Goal: Task Accomplishment & Management: Manage account settings

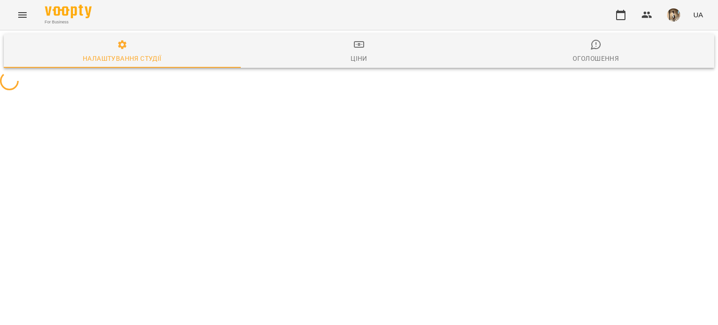
select select "**"
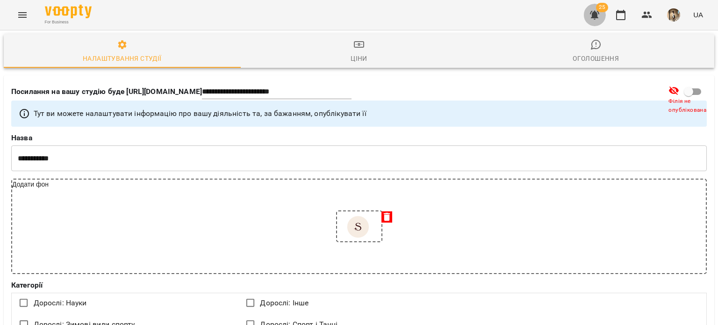
click at [592, 9] on button "button" at bounding box center [594, 15] width 22 height 22
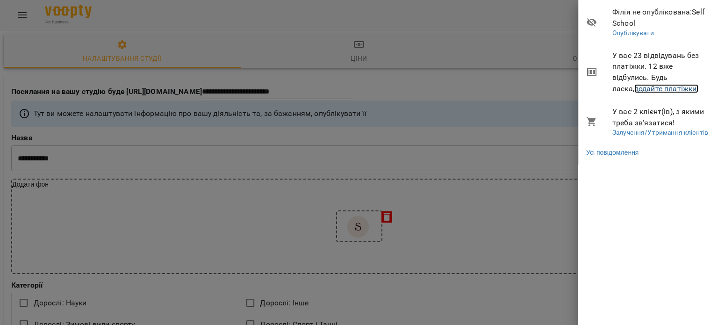
click at [634, 90] on link "додайте платіжки!" at bounding box center [666, 88] width 64 height 9
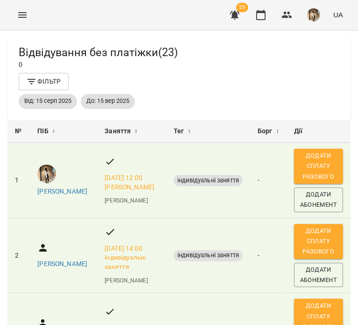
click at [11, 20] on div "For Business 25 UA" at bounding box center [179, 15] width 358 height 30
click at [20, 24] on button "Menu" at bounding box center [22, 15] width 22 height 22
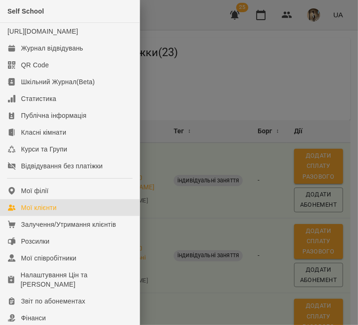
click at [35, 212] on div "Мої клієнти" at bounding box center [39, 207] width 36 height 9
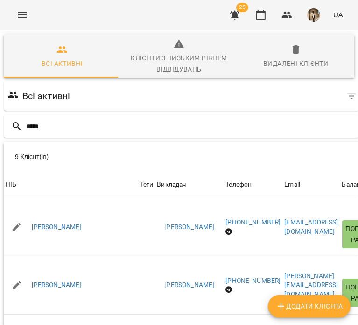
scroll to position [2, 0]
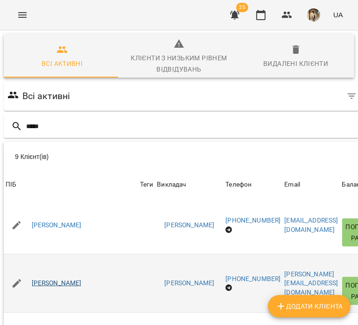
type input "*****"
click at [82, 279] on link "[PERSON_NAME]" at bounding box center [57, 283] width 50 height 9
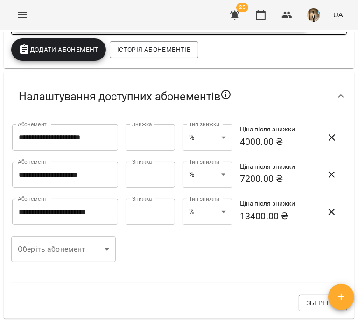
scroll to position [279, 0]
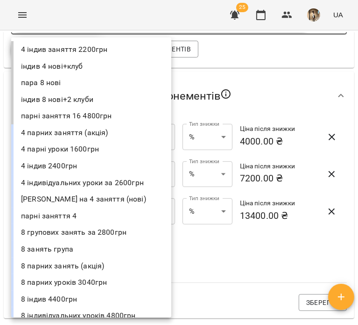
click at [77, 251] on body "**********" at bounding box center [179, 177] width 358 height 355
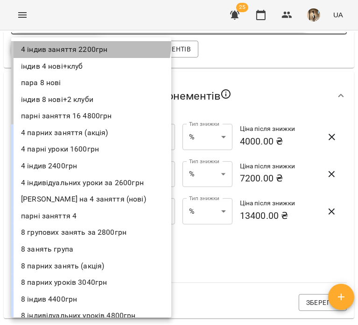
click at [82, 43] on li "4 індив заняття 2200грн" at bounding box center [91, 49] width 160 height 17
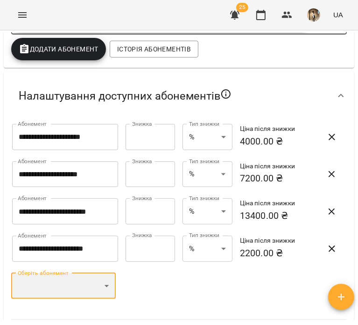
scroll to position [407, 0]
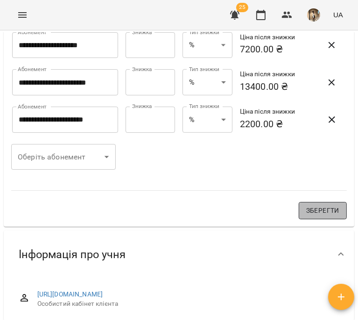
click at [311, 215] on span "Зберегти" at bounding box center [323, 210] width 33 height 11
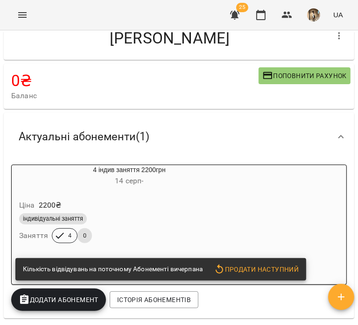
scroll to position [0, 0]
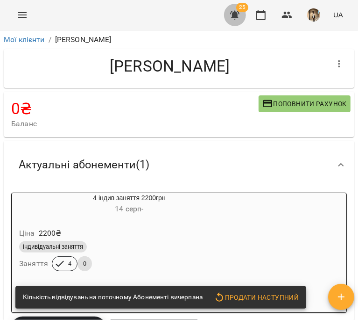
click at [243, 16] on button "button" at bounding box center [235, 15] width 22 height 22
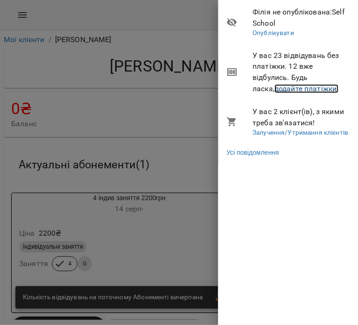
click at [289, 89] on link "додайте платіжки!" at bounding box center [307, 88] width 64 height 9
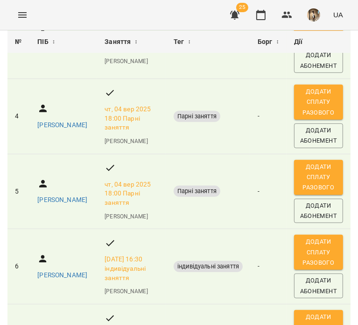
scroll to position [291, 0]
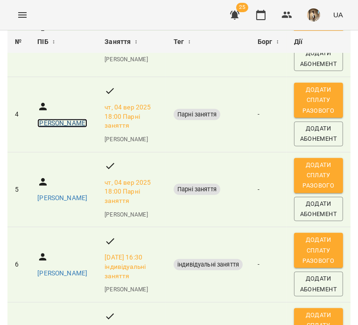
click at [50, 128] on p "[PERSON_NAME]" at bounding box center [62, 123] width 50 height 9
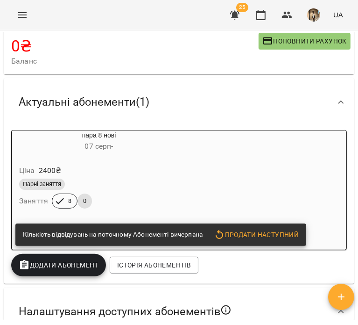
scroll to position [75, 0]
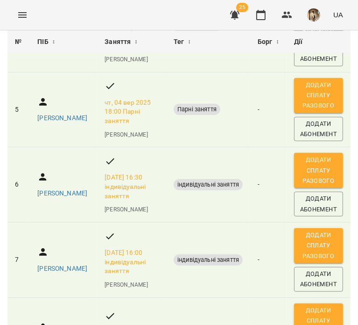
scroll to position [372, 0]
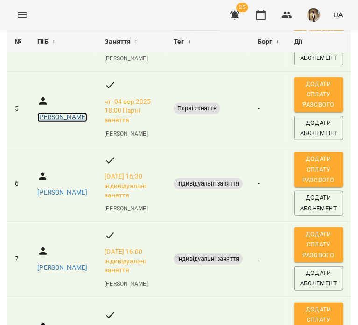
click at [39, 122] on p "Груба Анастасія Григорівна" at bounding box center [62, 117] width 50 height 9
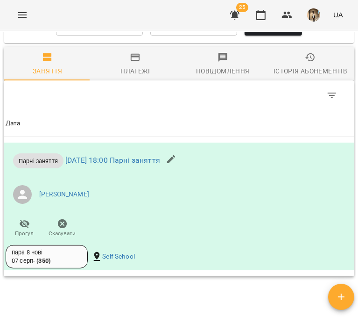
click at [130, 63] on icon "button" at bounding box center [135, 57] width 11 height 11
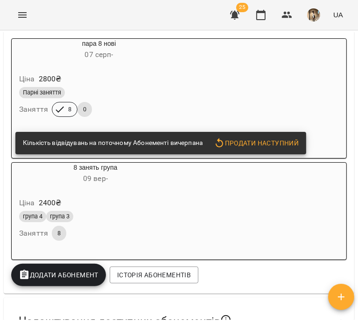
scroll to position [193, 0]
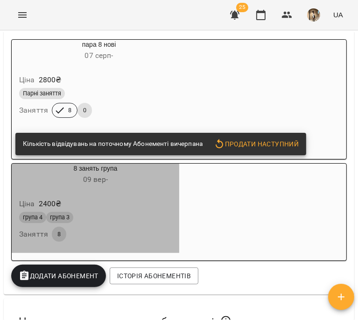
click at [179, 213] on div "Ціна 2400 ₴ група 4 група 3 Заняття 8" at bounding box center [96, 222] width 168 height 64
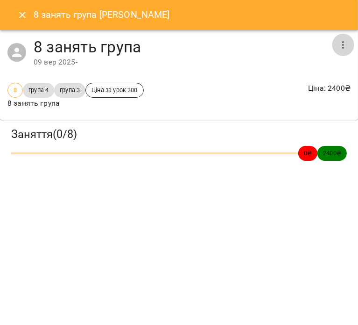
click at [343, 47] on icon "button" at bounding box center [344, 44] width 2 height 7
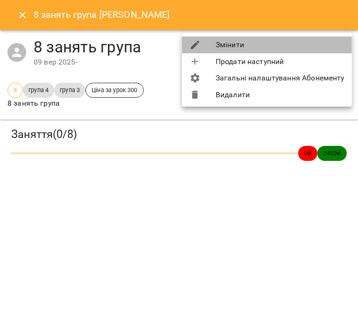
click at [343, 47] on li "Змінити" at bounding box center [267, 44] width 170 height 17
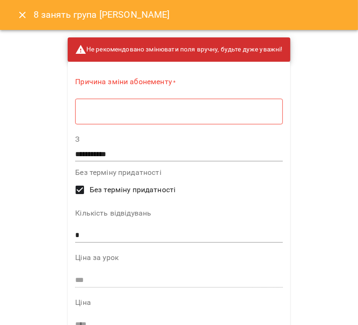
scroll to position [41, 0]
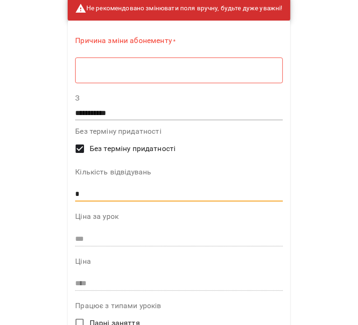
click at [107, 187] on input "*" at bounding box center [178, 193] width 207 height 15
type input "*"
click at [128, 62] on div "* ​" at bounding box center [178, 70] width 207 height 26
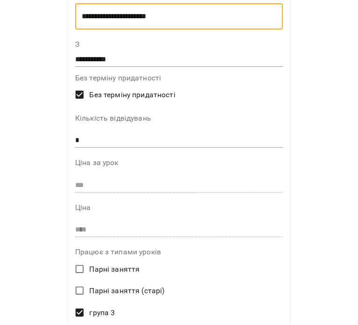
scroll to position [265, 0]
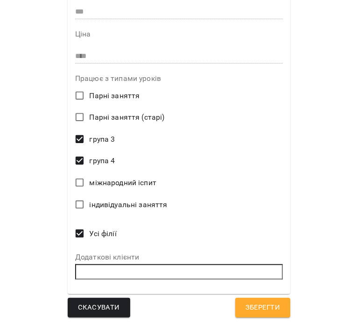
type textarea "**********"
click at [256, 301] on span "Зберегти" at bounding box center [263, 307] width 35 height 12
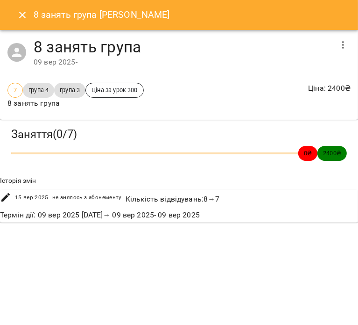
click at [13, 23] on div "8 занять група Груба Анастасія Григорівна" at bounding box center [179, 15] width 358 height 30
click at [19, 17] on icon "Close" at bounding box center [22, 15] width 7 height 7
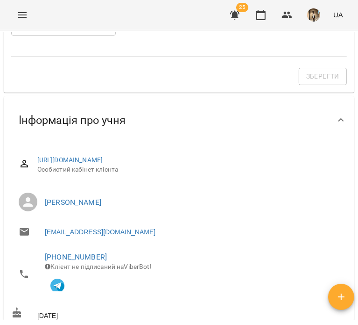
scroll to position [0, 0]
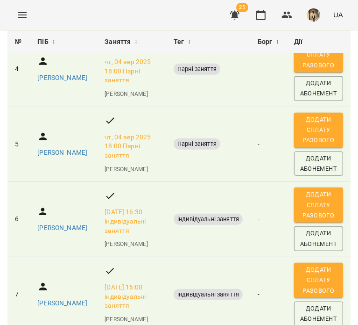
scroll to position [336, 0]
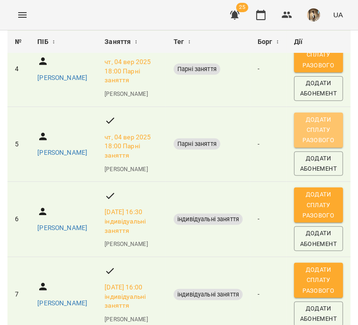
click at [308, 146] on span "Додати сплату разового" at bounding box center [319, 129] width 40 height 31
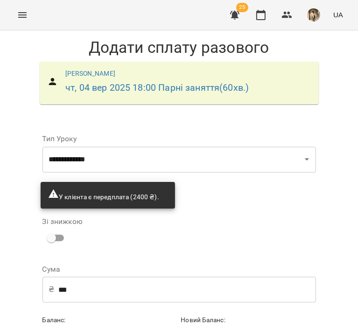
scroll to position [24, 0]
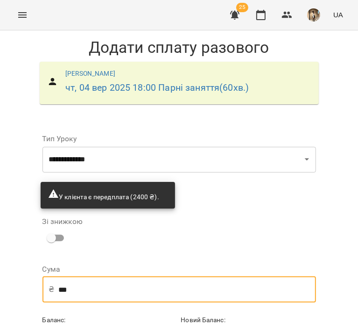
click at [158, 276] on input "***" at bounding box center [187, 289] width 258 height 26
type input "***"
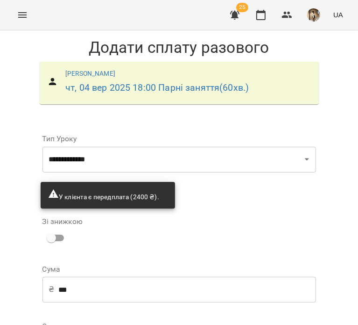
select select "****"
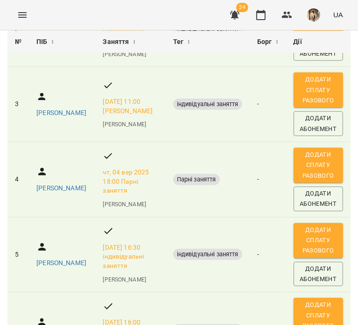
scroll to position [228, 0]
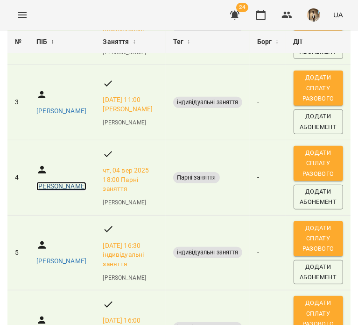
click at [47, 191] on p "Вороніна Єлизавета Павлівна" at bounding box center [61, 186] width 50 height 9
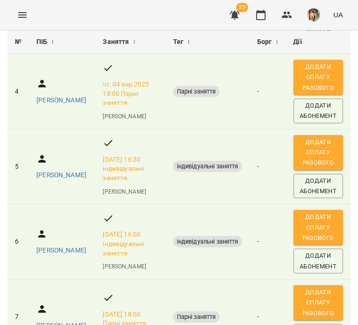
scroll to position [314, 0]
click at [47, 180] on p "Бабич Вероніка" at bounding box center [61, 175] width 50 height 9
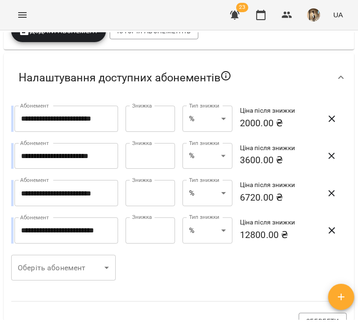
scroll to position [297, 0]
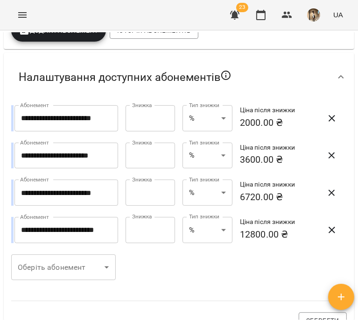
click at [327, 118] on icon "button" at bounding box center [332, 118] width 11 height 11
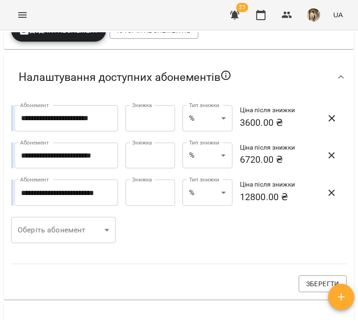
click at [327, 118] on icon "button" at bounding box center [332, 118] width 11 height 11
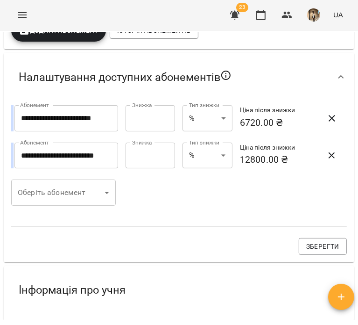
click at [327, 118] on icon "button" at bounding box center [332, 118] width 11 height 11
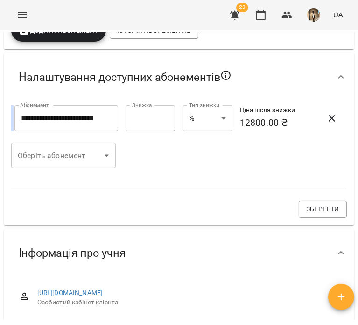
click at [327, 118] on icon "button" at bounding box center [332, 118] width 11 height 11
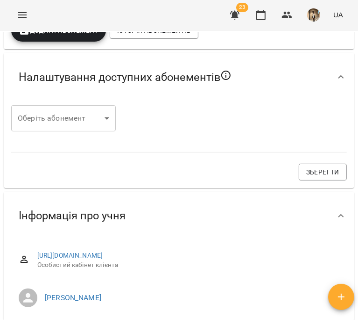
click at [325, 118] on div "Оберіть абонемент ​ Оберіть абонемент Зберегти" at bounding box center [179, 143] width 347 height 86
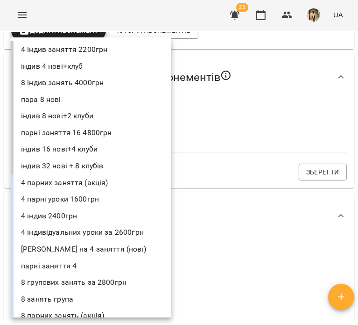
click at [76, 114] on body "For Business 23 UA Мої клієнти / Бабич Вероніка Бабич Вероніка 0 ₴ Баланс Попов…" at bounding box center [179, 177] width 358 height 355
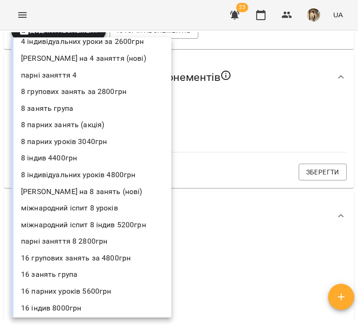
scroll to position [0, 0]
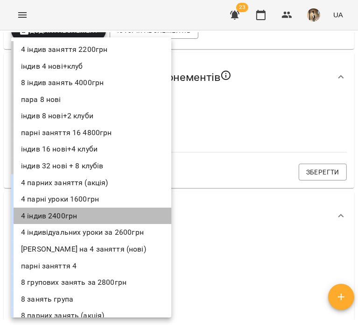
click at [114, 209] on li "4 індив 2400грн" at bounding box center [91, 215] width 160 height 17
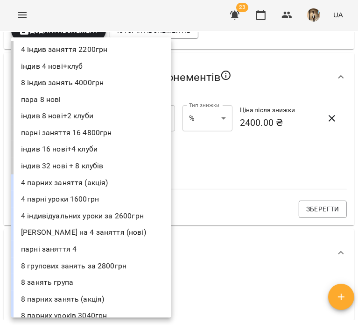
click at [89, 146] on body "**********" at bounding box center [179, 177] width 358 height 355
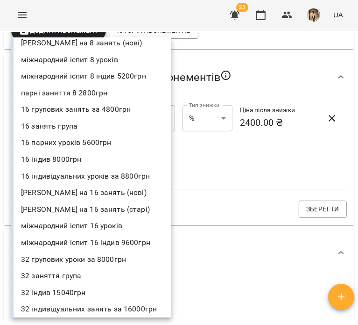
scroll to position [392, 0]
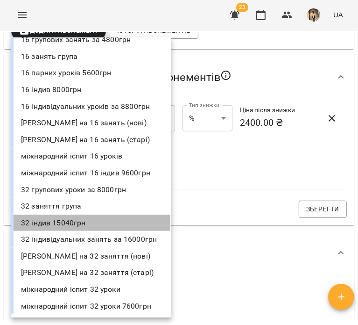
click at [67, 220] on li "32 індив 15040грн" at bounding box center [91, 222] width 160 height 17
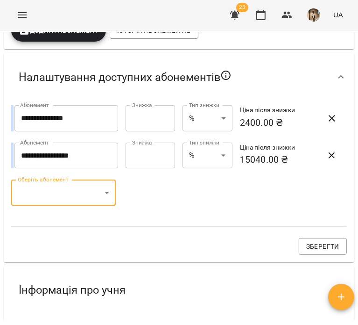
click at [82, 180] on body "**********" at bounding box center [179, 177] width 358 height 355
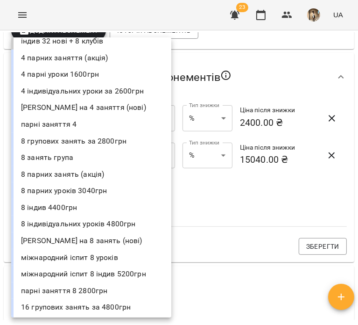
scroll to position [125, 0]
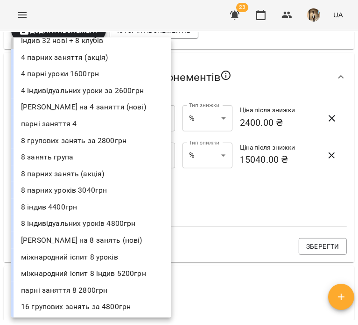
click at [79, 211] on li "8 індив 4400грн" at bounding box center [91, 207] width 160 height 17
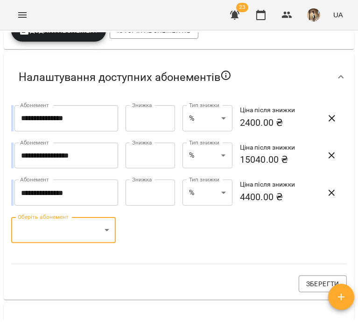
click at [91, 229] on body "**********" at bounding box center [179, 177] width 358 height 355
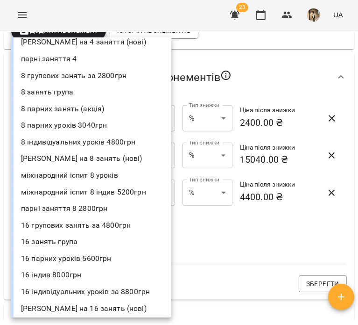
scroll to position [196, 0]
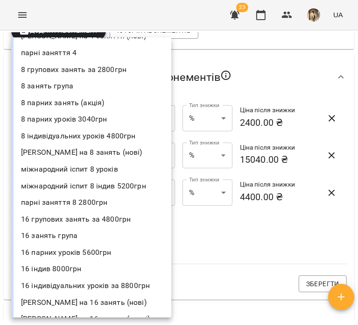
click at [80, 264] on li "16 індив 8000грн" at bounding box center [91, 268] width 160 height 17
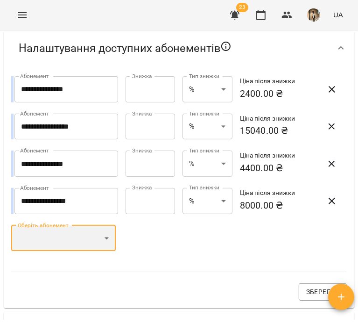
scroll to position [329, 0]
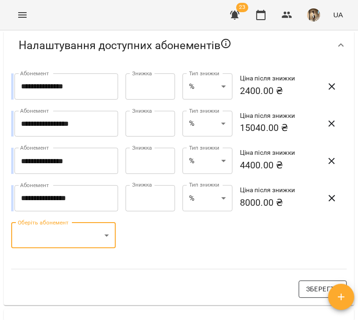
click at [320, 291] on span "Зберегти" at bounding box center [323, 288] width 33 height 11
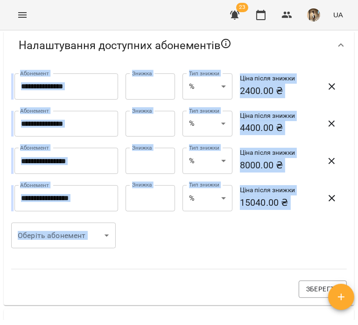
click at [258, 241] on div "**********" at bounding box center [179, 185] width 347 height 235
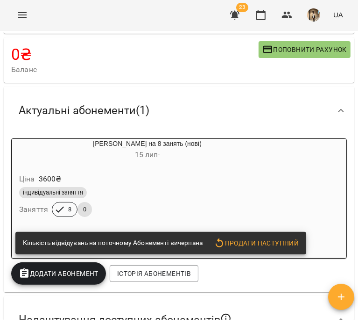
scroll to position [0, 0]
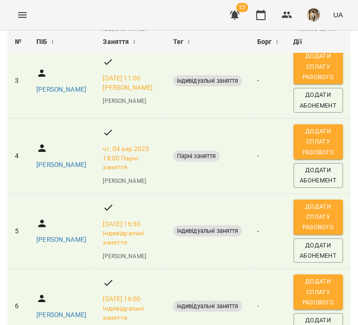
scroll to position [306, 0]
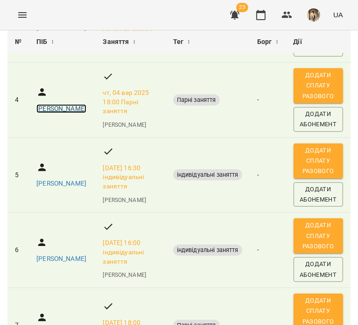
click at [52, 114] on p "Вороніна Єлизавета Павлівна" at bounding box center [61, 108] width 50 height 9
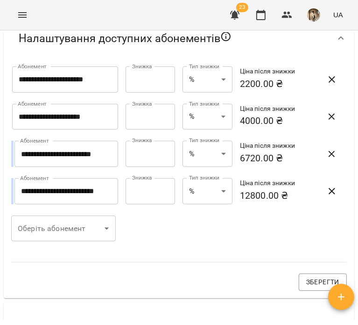
scroll to position [344, 0]
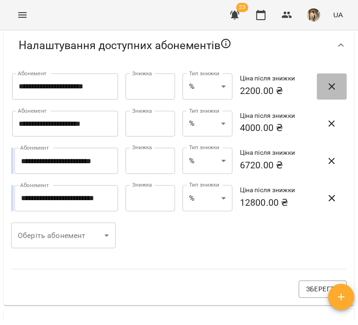
click at [334, 92] on span "button" at bounding box center [332, 86] width 22 height 11
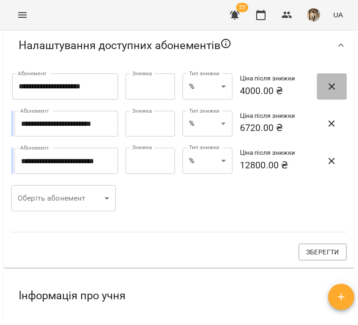
click at [334, 92] on span "button" at bounding box center [332, 86] width 22 height 11
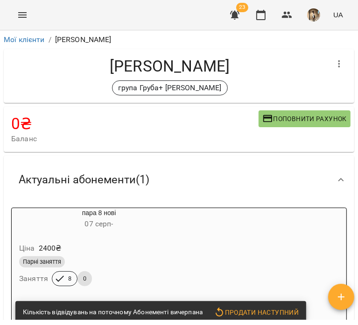
scroll to position [275, 0]
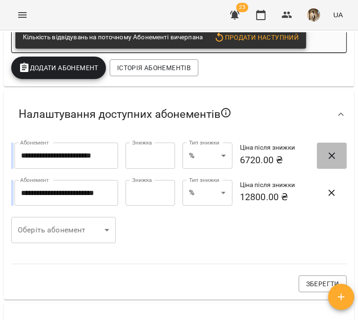
click at [327, 152] on icon "button" at bounding box center [332, 155] width 11 height 11
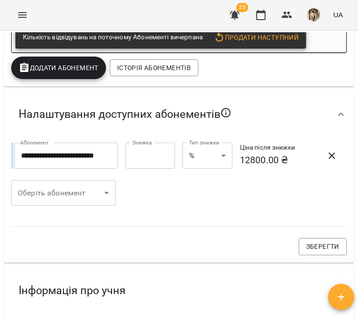
click at [327, 152] on icon "button" at bounding box center [332, 155] width 11 height 11
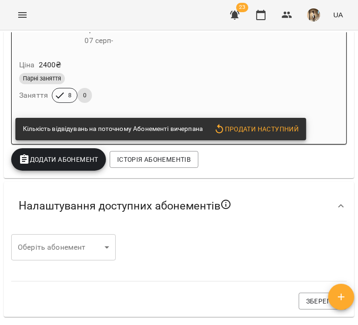
scroll to position [185, 0]
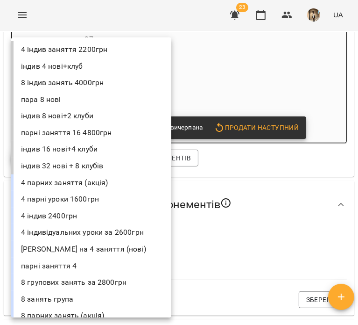
click at [88, 241] on body "For Business 23 UA Мої клієнти / Вороніна Єлизавета Павлівна Вороніна Єлизавета…" at bounding box center [179, 177] width 358 height 355
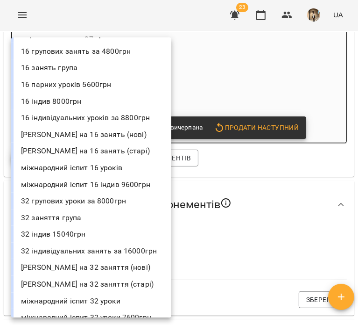
scroll to position [409, 0]
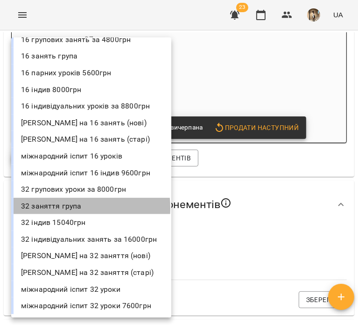
click at [73, 208] on li "32 заняття група" at bounding box center [91, 206] width 160 height 17
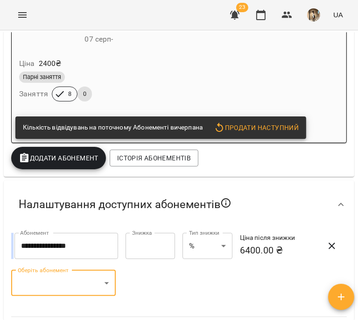
click at [72, 268] on div "Оберіть абонемент ​ Оберіть абонемент" at bounding box center [64, 282] width 116 height 37
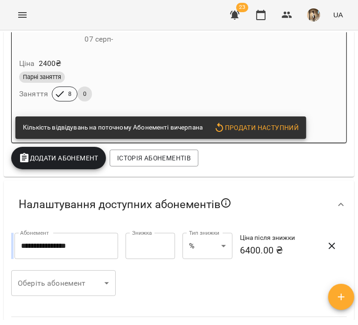
click at [75, 277] on body "**********" at bounding box center [179, 177] width 358 height 355
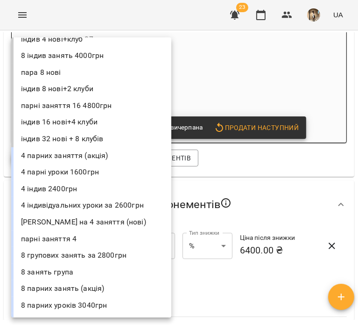
scroll to position [28, 0]
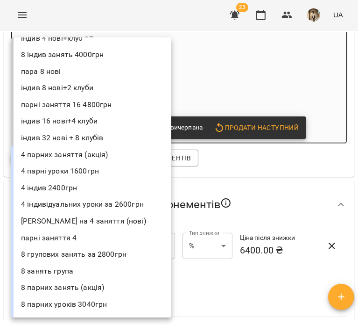
click at [77, 266] on li "8 занять група" at bounding box center [91, 271] width 160 height 17
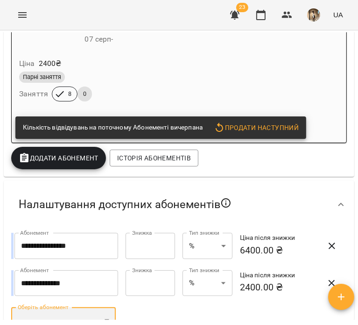
scroll to position [199, 0]
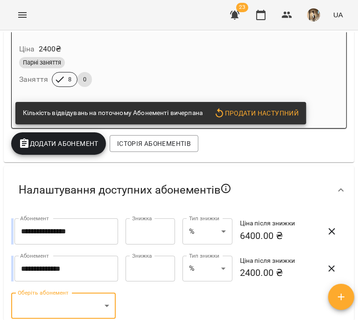
click at [88, 293] on body "**********" at bounding box center [179, 177] width 358 height 355
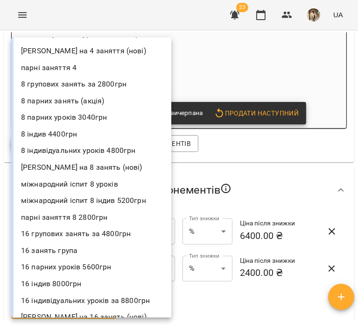
scroll to position [198, 0]
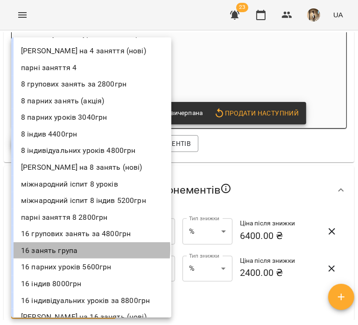
click at [78, 248] on li "16 занять група" at bounding box center [91, 250] width 160 height 17
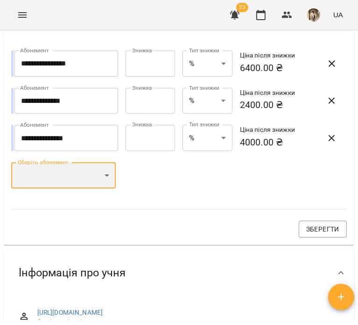
scroll to position [369, 0]
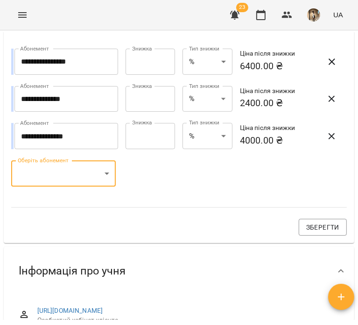
click at [78, 176] on body "**********" at bounding box center [179, 177] width 358 height 355
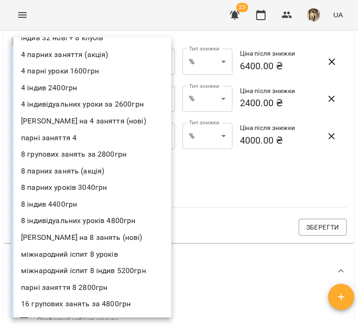
scroll to position [0, 0]
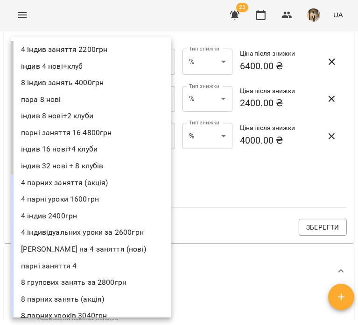
click at [266, 211] on div at bounding box center [179, 162] width 358 height 325
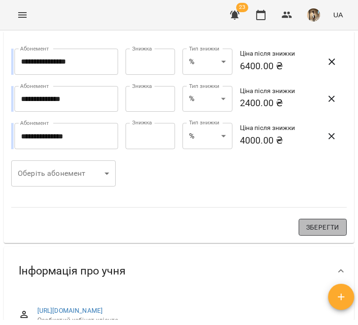
click at [317, 226] on span "Зберегти" at bounding box center [323, 227] width 33 height 11
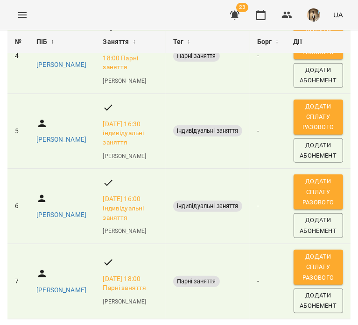
scroll to position [459, 0]
click at [54, 284] on div "Степчук Наталія Сергіївна" at bounding box center [62, 290] width 54 height 13
click at [52, 286] on p "Степчук Наталія Сергіївна" at bounding box center [61, 290] width 50 height 9
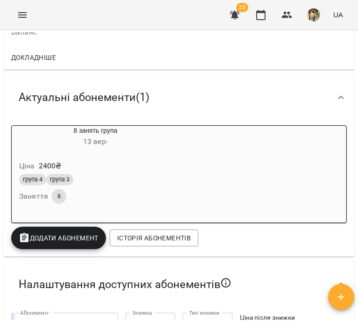
scroll to position [107, 0]
click at [164, 222] on div at bounding box center [179, 218] width 335 height 7
click at [194, 190] on div "8 занять група 13 вер - Ціна 2400 ₴ група 4 група 3 Заняття 8" at bounding box center [179, 174] width 336 height 98
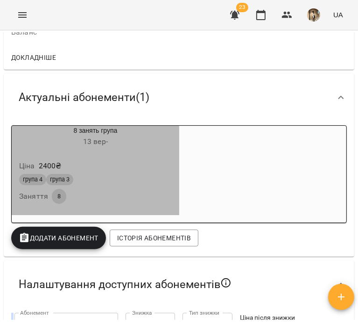
click at [128, 182] on div "група 4 група 3" at bounding box center [95, 179] width 153 height 11
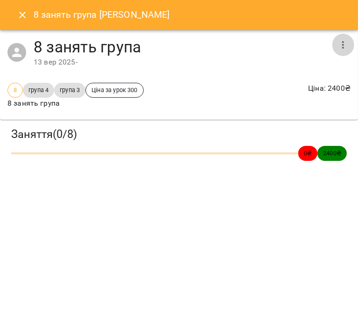
click at [343, 48] on icon "button" at bounding box center [343, 44] width 11 height 11
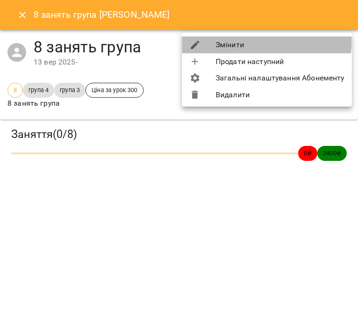
click at [254, 40] on li "Змінити" at bounding box center [267, 44] width 170 height 17
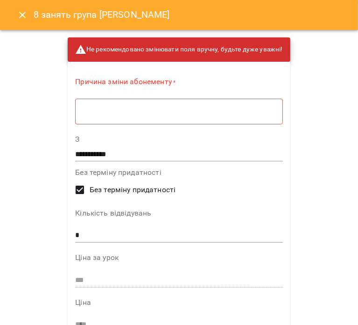
click at [146, 114] on textarea at bounding box center [179, 111] width 194 height 9
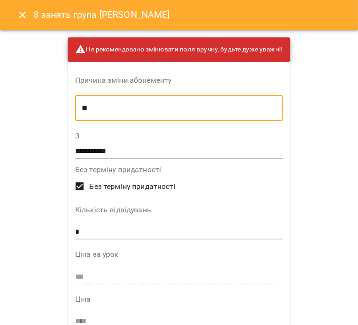
type textarea "*"
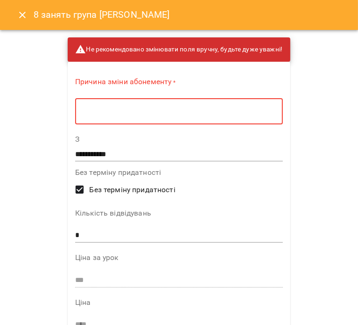
click at [146, 114] on textarea at bounding box center [179, 111] width 195 height 9
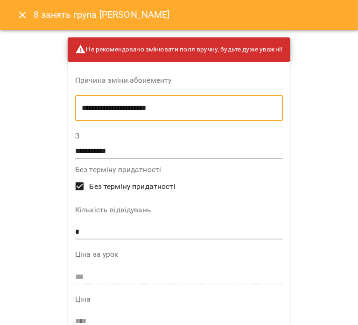
scroll to position [39, 0]
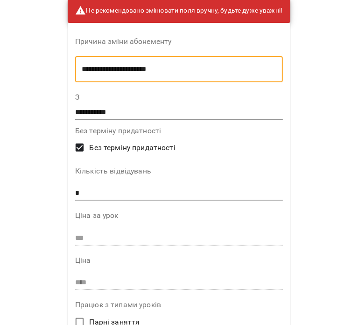
type textarea "**********"
click at [138, 195] on input "*" at bounding box center [179, 193] width 208 height 15
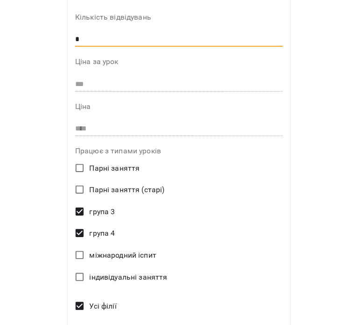
scroll to position [265, 0]
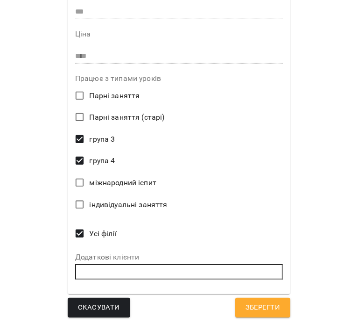
type input "*"
click at [270, 306] on span "Зберегти" at bounding box center [263, 307] width 35 height 12
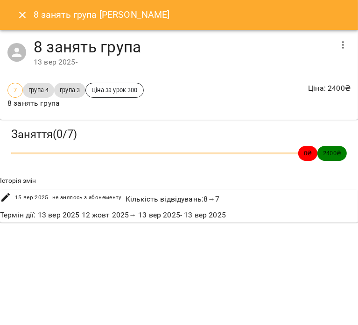
click at [17, 17] on icon "Close" at bounding box center [22, 14] width 11 height 11
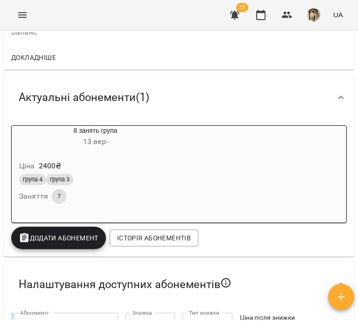
scroll to position [0, 0]
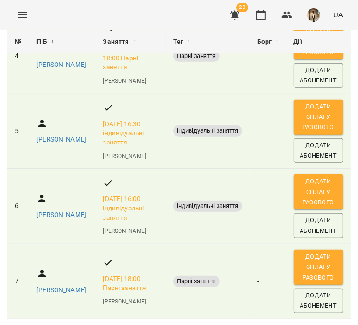
scroll to position [459, 0]
click at [302, 251] on span "Додати сплату разового" at bounding box center [319, 266] width 41 height 31
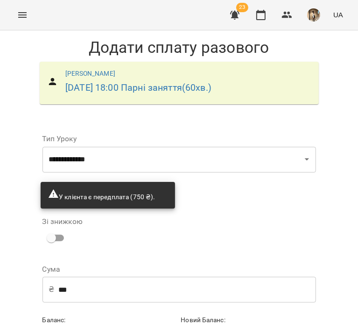
scroll to position [37, 0]
click at [166, 276] on input "***" at bounding box center [187, 289] width 258 height 26
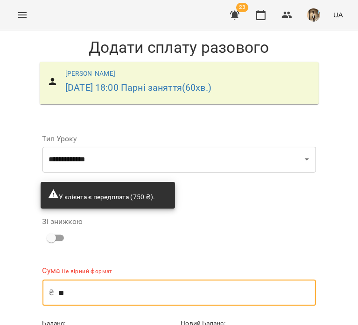
type input "*"
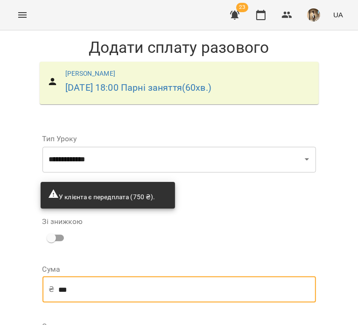
scroll to position [179, 0]
type input "***"
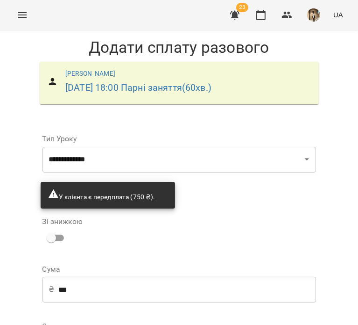
select select "****"
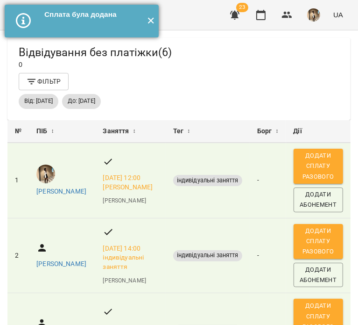
click at [149, 14] on button "✕" at bounding box center [150, 21] width 15 height 33
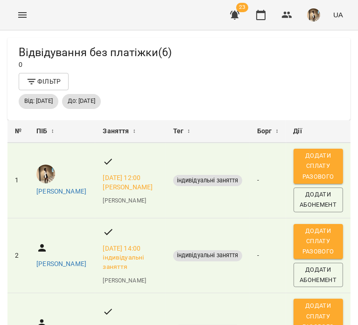
click at [227, 26] on div "23 UA" at bounding box center [285, 15] width 123 height 24
click at [240, 14] on icon "button" at bounding box center [234, 15] width 9 height 9
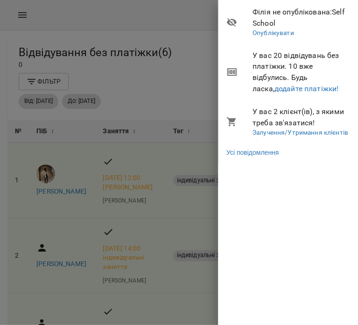
click at [275, 95] on li "У вас 20 відвідувань без платіжки. 10 вже відбулись. Будь ласка, додайте платіж…" at bounding box center [289, 71] width 140 height 55
click at [275, 91] on link "додайте платіжки!" at bounding box center [307, 88] width 64 height 9
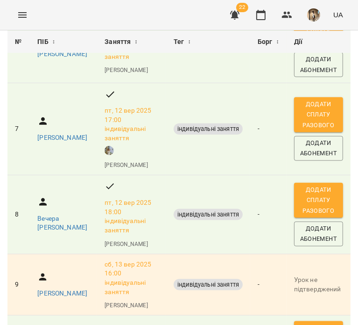
scroll to position [509, 0]
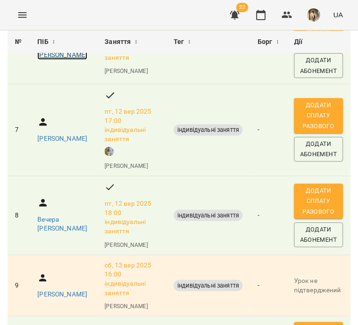
click at [43, 60] on p "Гуменюк Анастасія" at bounding box center [62, 54] width 50 height 9
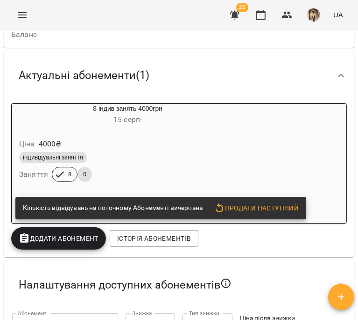
scroll to position [91, 0]
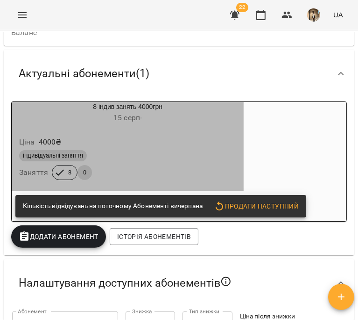
click at [171, 155] on div "індивідуальні заняття" at bounding box center [127, 155] width 217 height 11
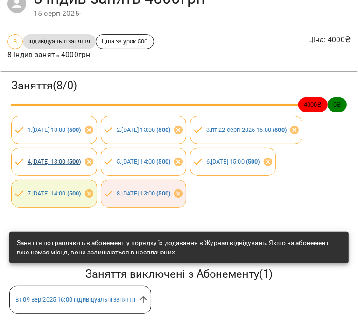
scroll to position [0, 0]
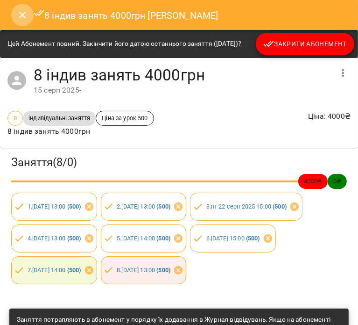
click at [15, 11] on button "Close" at bounding box center [22, 15] width 22 height 22
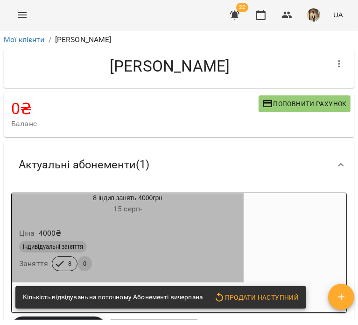
click at [142, 216] on div "8 індив занять 4000грн 15 серп -" at bounding box center [128, 204] width 236 height 26
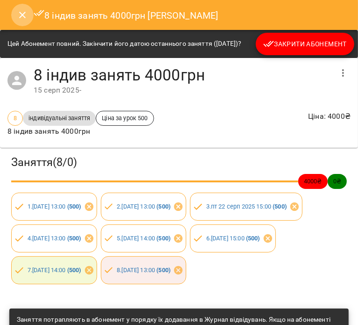
click at [22, 16] on icon "Close" at bounding box center [22, 14] width 11 height 11
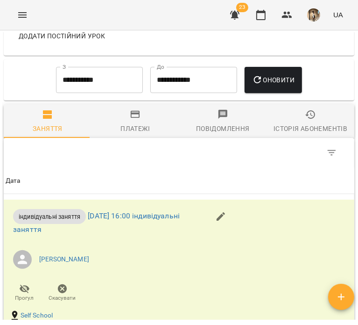
scroll to position [1058, 0]
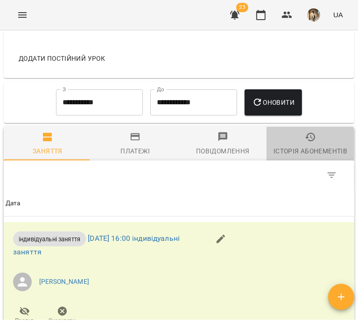
click at [305, 151] on div "Історія абонементів" at bounding box center [311, 150] width 74 height 11
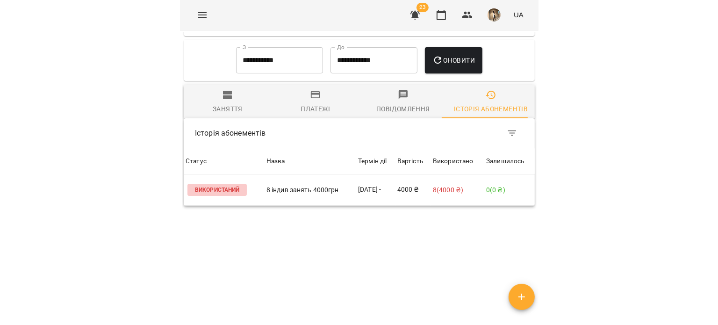
scroll to position [598, 0]
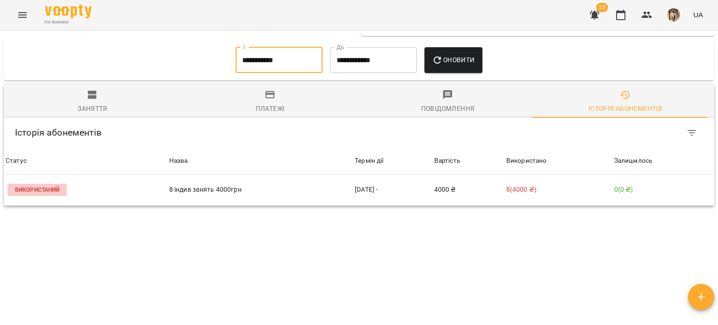
click at [274, 61] on input "**********" at bounding box center [279, 60] width 87 height 26
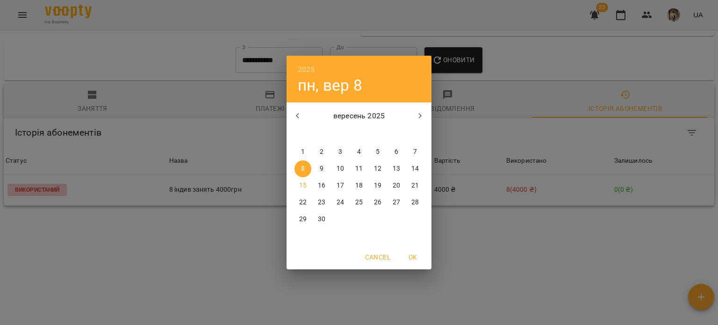
click at [295, 114] on icon "button" at bounding box center [297, 115] width 11 height 11
click at [414, 151] on p "1" at bounding box center [415, 151] width 4 height 9
type input "**********"
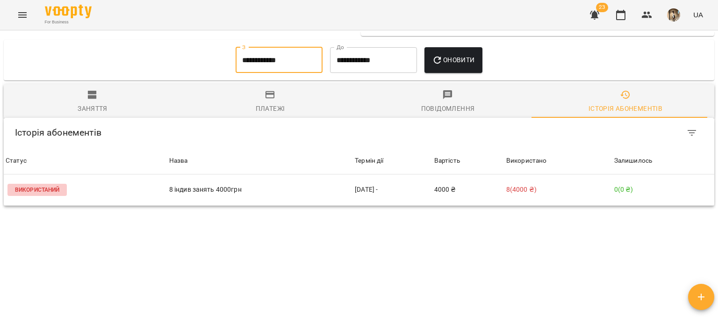
click at [458, 48] on button "Оновити" at bounding box center [452, 60] width 57 height 26
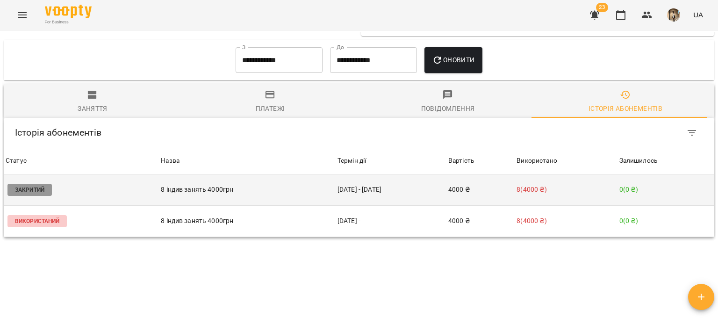
click at [294, 184] on td "8 індив занять 4000грн" at bounding box center [247, 189] width 177 height 31
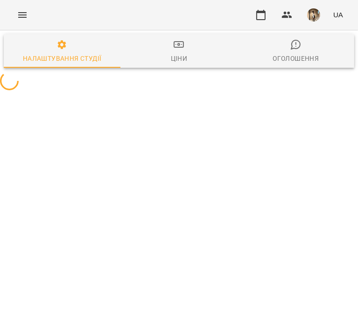
select select "**"
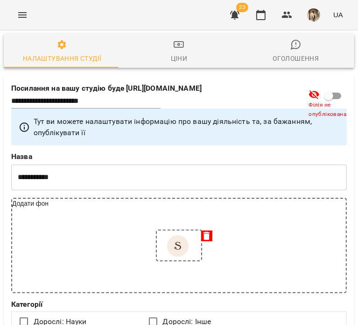
click at [224, 13] on div "For Business 23 UA" at bounding box center [179, 15] width 358 height 30
click at [234, 15] on icon "button" at bounding box center [234, 15] width 9 height 9
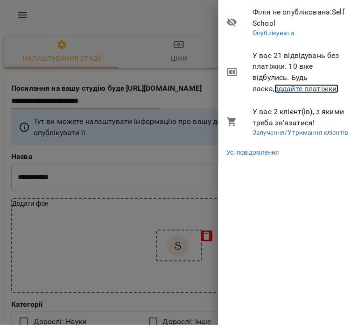
click at [295, 86] on link "додайте платіжки!" at bounding box center [307, 88] width 64 height 9
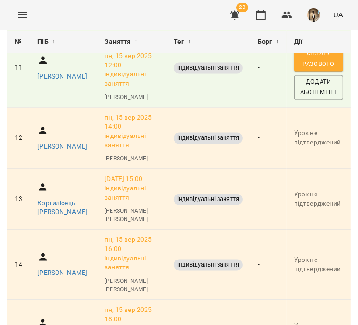
scroll to position [871, 0]
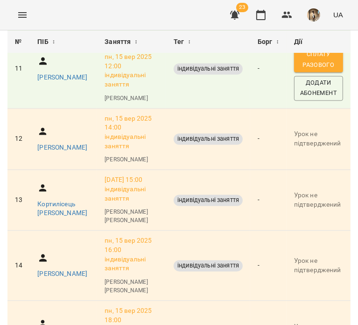
click at [52, 6] on p "Степчук Наталія Сергіївна" at bounding box center [62, 0] width 50 height 9
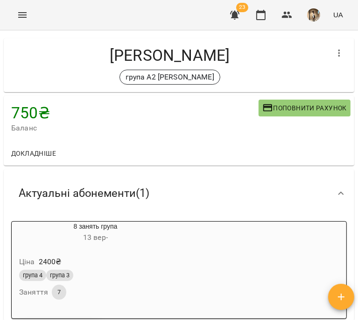
scroll to position [11, 0]
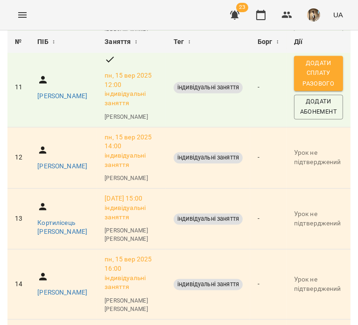
scroll to position [805, 0]
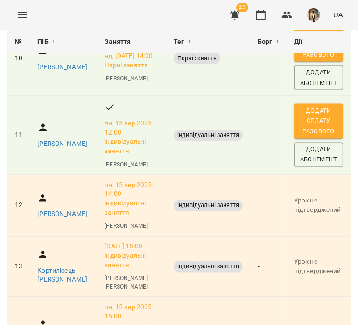
click at [307, 60] on span "Додати сплату разового" at bounding box center [319, 44] width 40 height 31
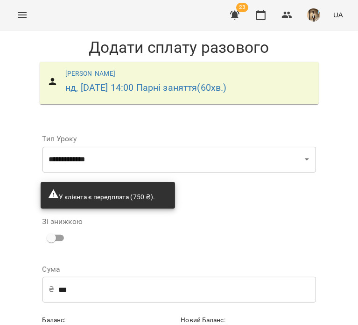
click at [114, 288] on input "***" at bounding box center [187, 289] width 258 height 26
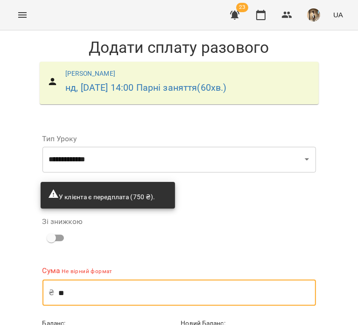
type input "*"
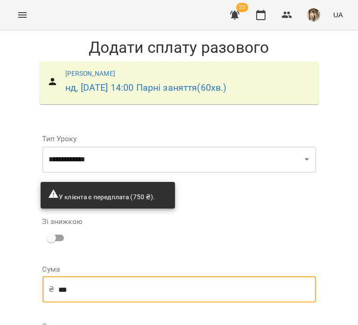
scroll to position [178, 0]
type input "***"
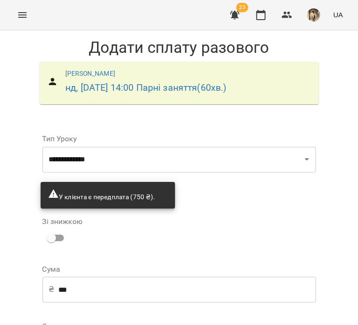
select select "****"
click at [233, 314] on form "**********" at bounding box center [179, 306] width 289 height 372
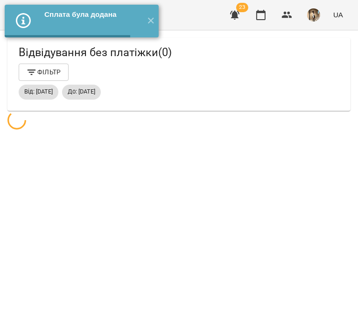
scroll to position [30, 0]
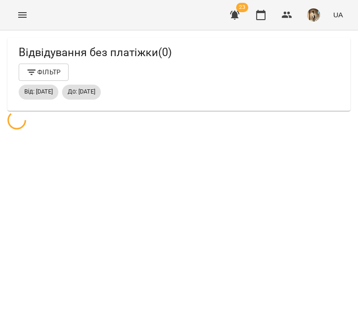
click at [239, 11] on span "23" at bounding box center [242, 7] width 12 height 9
click at [236, 13] on icon "button" at bounding box center [234, 15] width 9 height 9
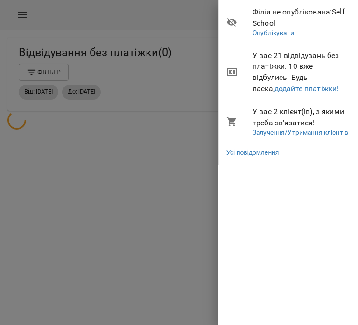
click at [279, 93] on span "У вас 21 відвідувань без платіжки. 10 вже відбулись. Будь ласка, додайте платіж…" at bounding box center [302, 72] width 99 height 44
click at [275, 88] on link "додайте платіжки!" at bounding box center [307, 88] width 64 height 9
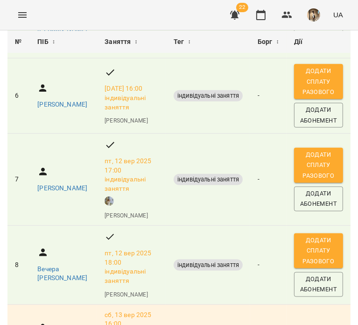
scroll to position [458, 0]
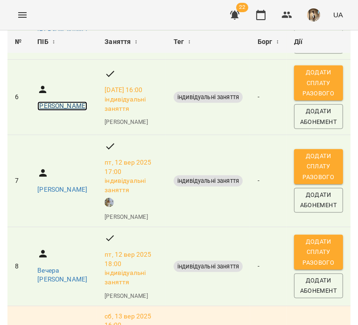
click at [52, 111] on p "Гуменюк Анастасія" at bounding box center [62, 105] width 50 height 9
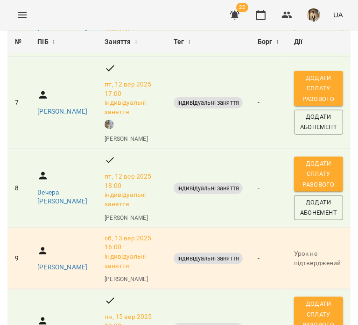
scroll to position [536, 0]
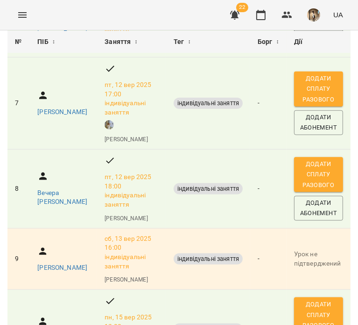
click at [328, 50] on span "Додати Абонемент" at bounding box center [319, 39] width 40 height 21
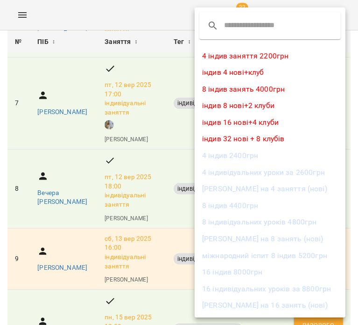
click at [293, 89] on li "8 індив занять 4000грн" at bounding box center [270, 89] width 151 height 17
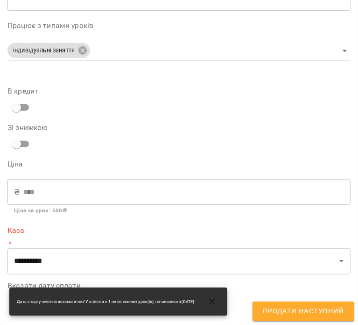
scroll to position [220, 0]
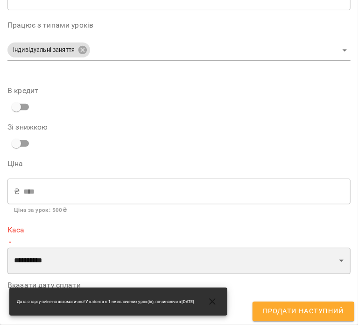
click at [247, 248] on select "**********" at bounding box center [178, 261] width 343 height 26
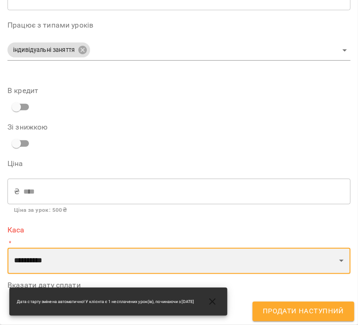
select select "****"
click at [7, 248] on select "**********" at bounding box center [178, 261] width 343 height 26
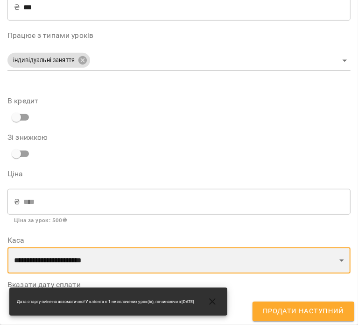
scroll to position [209, 0]
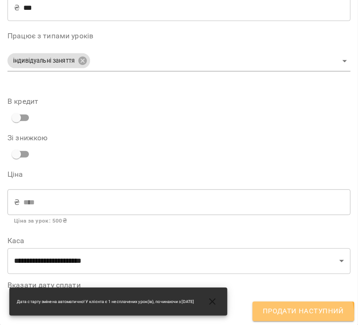
click at [292, 316] on span "Продати наступний" at bounding box center [303, 311] width 81 height 12
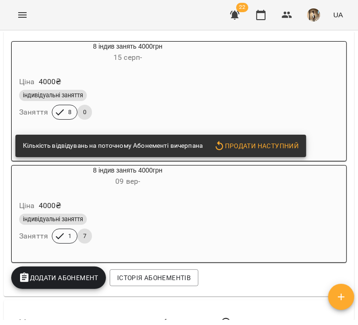
scroll to position [0, 0]
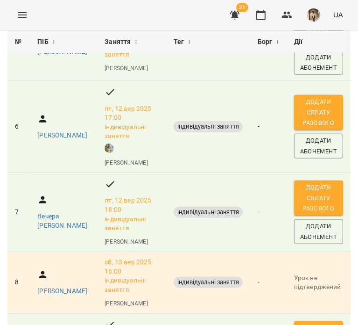
scroll to position [437, 0]
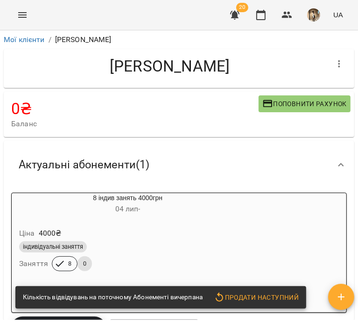
click at [334, 65] on icon "button" at bounding box center [339, 63] width 11 height 11
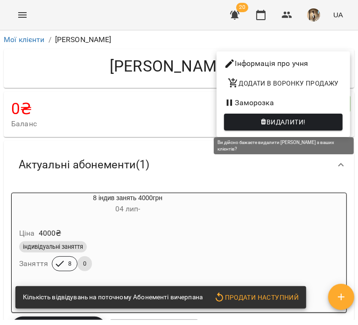
click at [293, 122] on span "Видалити!" at bounding box center [286, 121] width 39 height 11
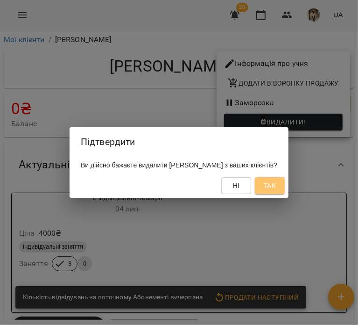
click at [276, 188] on span "Так" at bounding box center [270, 185] width 12 height 11
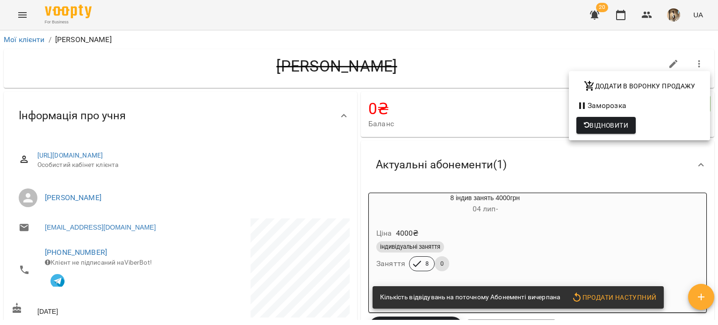
click at [15, 40] on div at bounding box center [359, 162] width 718 height 325
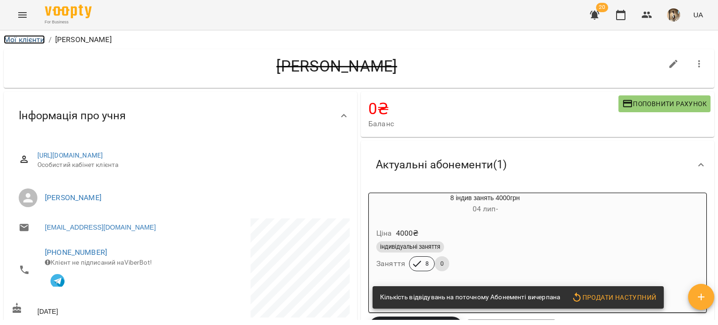
click at [9, 37] on link "Мої клієнти" at bounding box center [24, 39] width 41 height 9
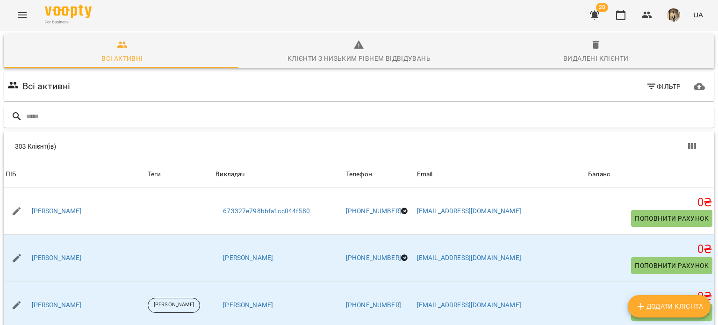
click at [358, 84] on span "Фільтр" at bounding box center [663, 86] width 35 height 11
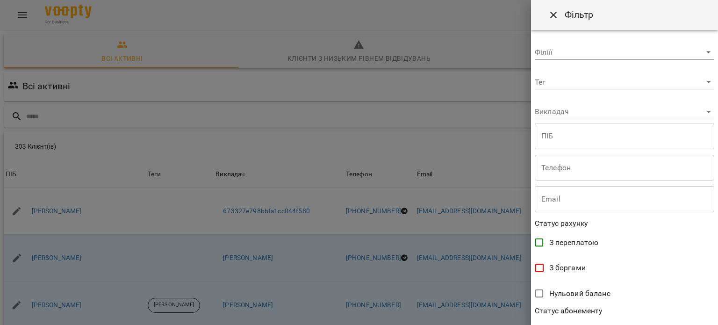
click at [358, 117] on body "For Business 20 UA Всі активні Клієнти з низьким рівнем відвідувань Видалені кл…" at bounding box center [359, 243] width 718 height 486
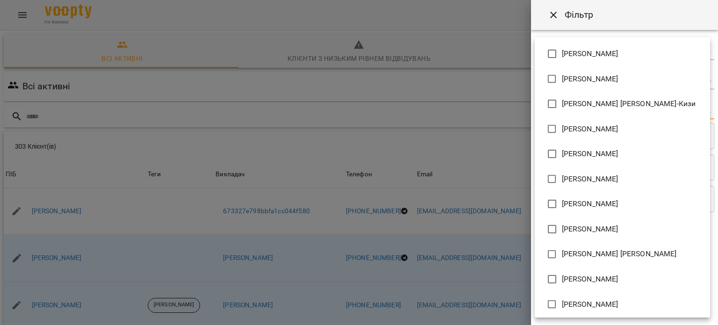
click at [358, 57] on span "Єгорова Тетяна Андріївна" at bounding box center [590, 53] width 57 height 11
type input "**********"
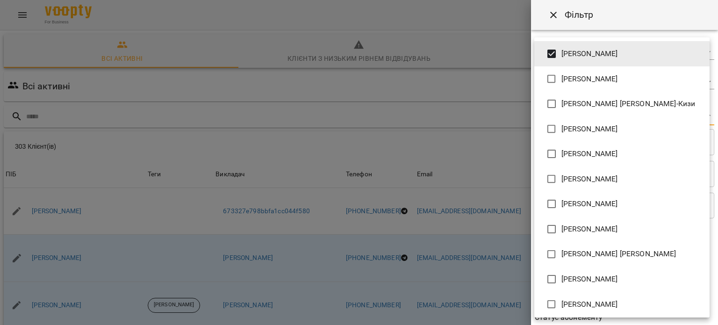
click at [358, 323] on div at bounding box center [359, 162] width 718 height 325
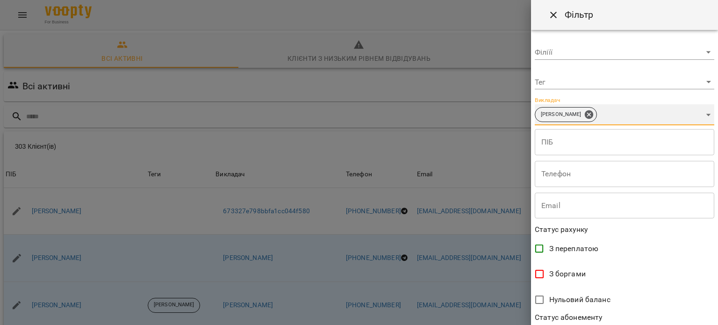
scroll to position [202, 0]
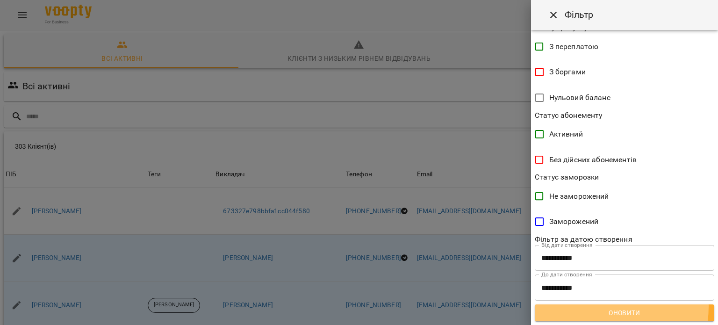
click at [358, 307] on span "Оновити" at bounding box center [624, 312] width 164 height 11
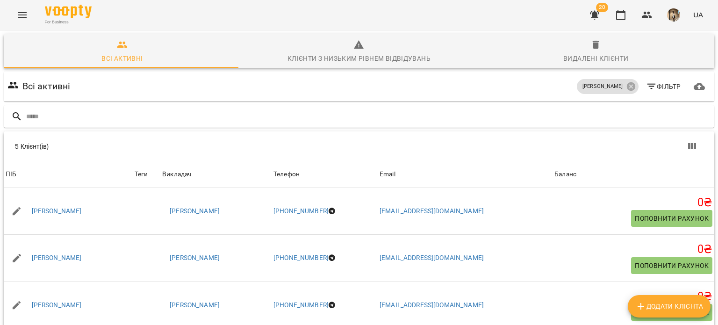
scroll to position [90, 0]
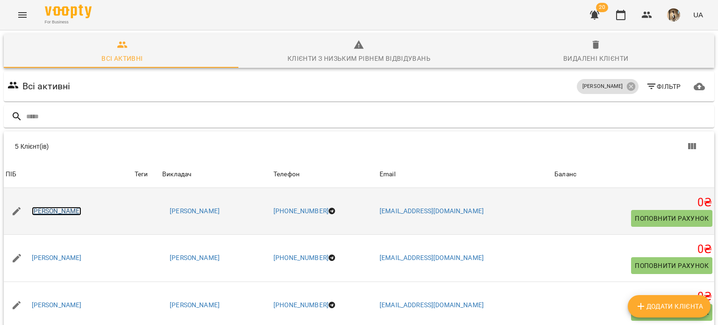
click at [82, 207] on link "Акулініна Олександра Борисівна" at bounding box center [57, 211] width 50 height 9
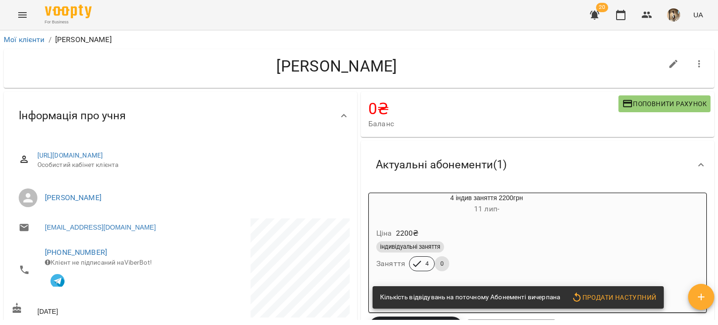
drag, startPoint x: 175, startPoint y: 74, endPoint x: 392, endPoint y: 72, distance: 216.8
click at [358, 72] on h4 "Акулініна Олександра Борисівна" at bounding box center [336, 66] width 651 height 19
copy h4 "Акулініна Олександра Б"
drag, startPoint x: 143, startPoint y: 246, endPoint x: 36, endPoint y: 244, distance: 106.6
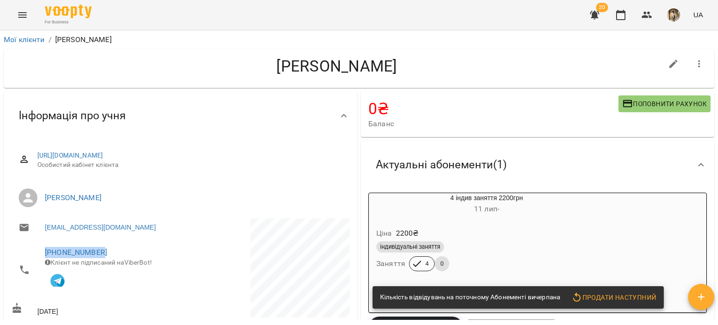
click at [36, 244] on li "+380681570869 Клієнт не підписаний на ViberBot!" at bounding box center [94, 269] width 167 height 58
copy link "+380681570869"
drag, startPoint x: 184, startPoint y: 193, endPoint x: 45, endPoint y: 196, distance: 139.3
click at [45, 196] on span "Єгорова Тетяна Андріївна" at bounding box center [193, 197] width 297 height 11
copy link "Єгорова Тетяна Андріївна"
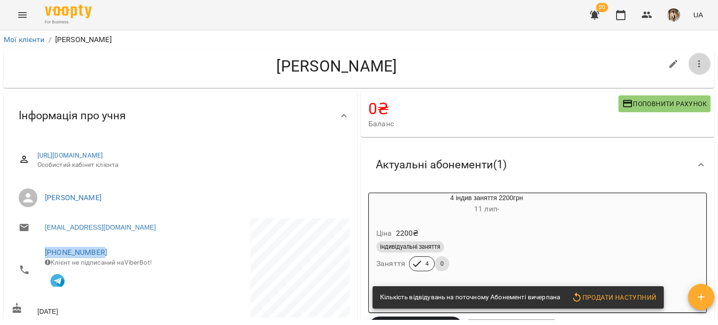
click at [358, 59] on button "button" at bounding box center [699, 64] width 22 height 22
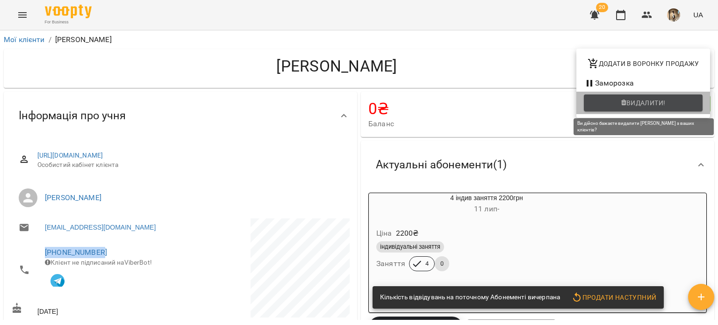
click at [358, 102] on span "Видалити!" at bounding box center [643, 102] width 104 height 11
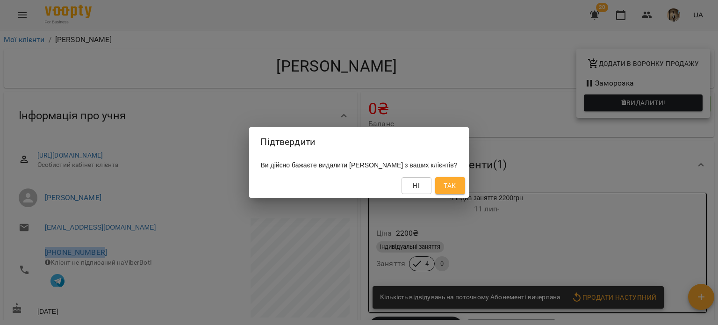
click at [358, 191] on span "Так" at bounding box center [449, 185] width 12 height 11
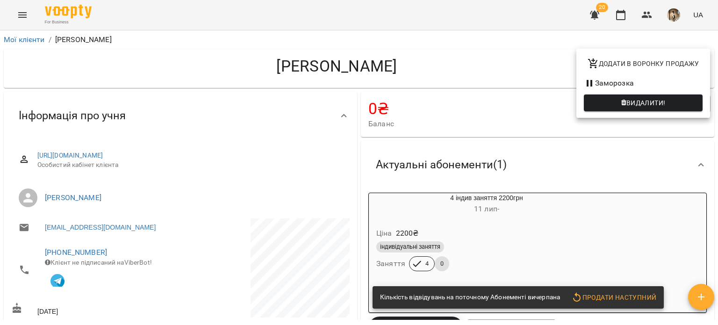
click at [220, 103] on div at bounding box center [359, 162] width 718 height 325
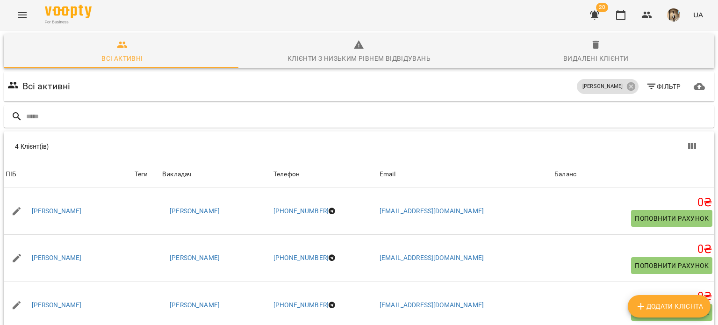
scroll to position [71, 0]
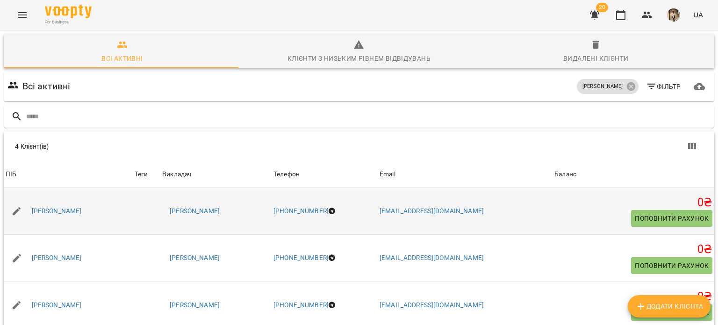
click at [29, 188] on td "Горун Крістіна Віталіївна" at bounding box center [68, 211] width 129 height 47
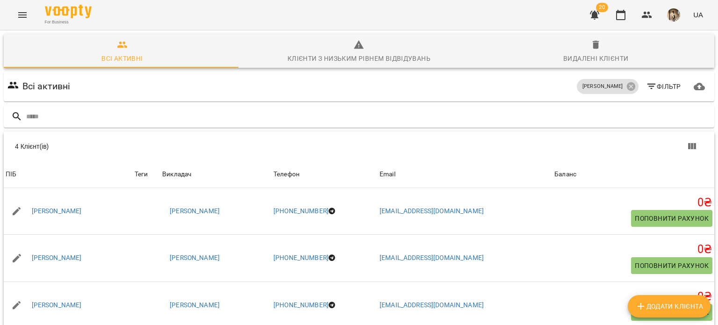
click at [222, 156] on div "4 Клієнт(ів)" at bounding box center [359, 146] width 710 height 30
click at [358, 89] on icon at bounding box center [630, 86] width 8 height 8
